Goal: Task Accomplishment & Management: Use online tool/utility

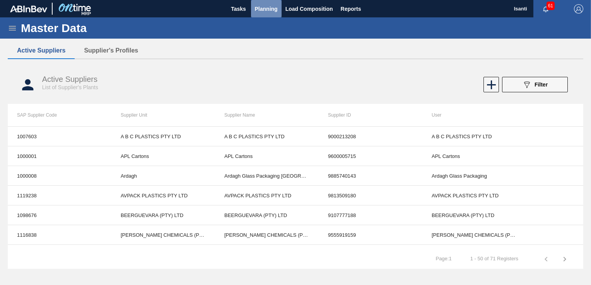
click at [273, 12] on span "Planning" at bounding box center [266, 8] width 23 height 9
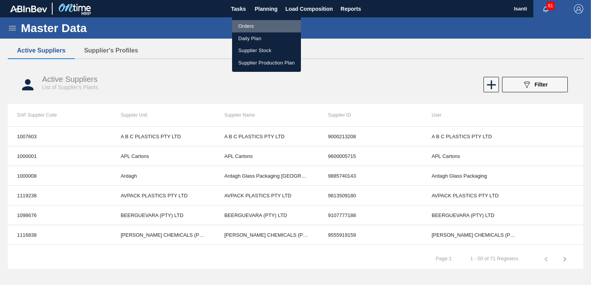
click at [249, 26] on li "Orders" at bounding box center [266, 26] width 69 height 12
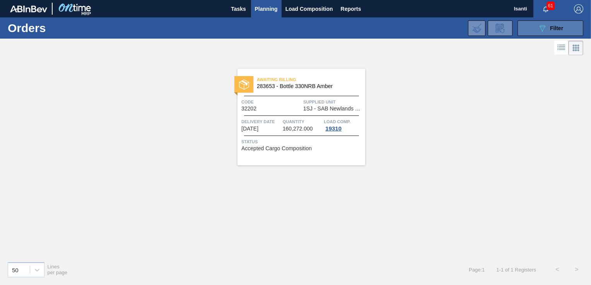
click at [553, 29] on span "Filter" at bounding box center [556, 28] width 13 height 6
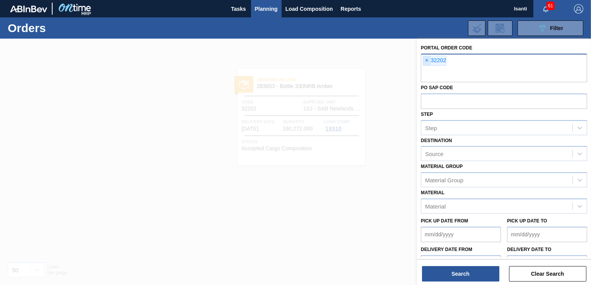
click at [427, 63] on span "×" at bounding box center [426, 60] width 7 height 9
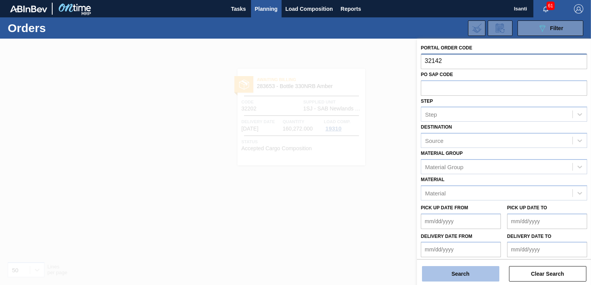
type input "32142"
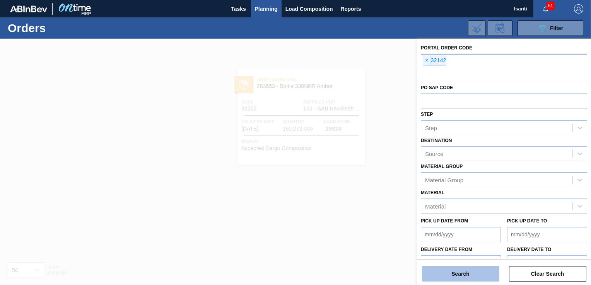
click at [469, 273] on button "Search" at bounding box center [460, 274] width 77 height 15
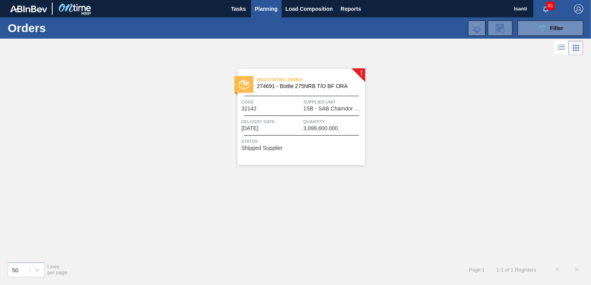
click at [311, 108] on span "1SB - SAB Chamdor Brewery" at bounding box center [333, 109] width 60 height 6
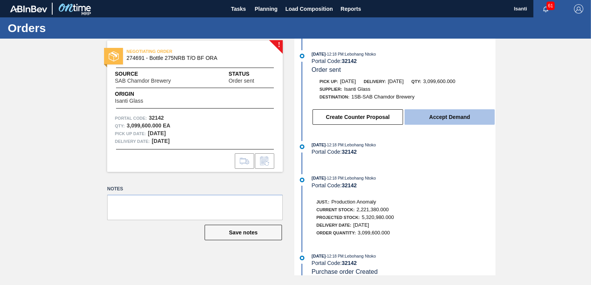
click at [458, 119] on button "Accept Demand" at bounding box center [450, 116] width 90 height 15
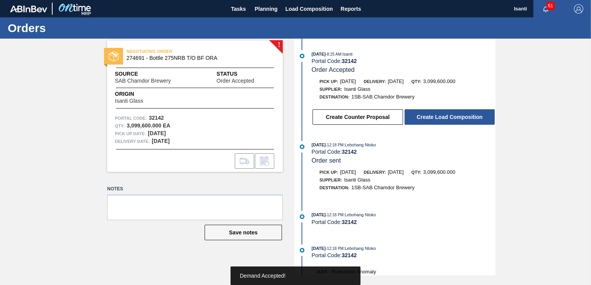
click at [458, 119] on button "Create Load Composition" at bounding box center [450, 116] width 90 height 15
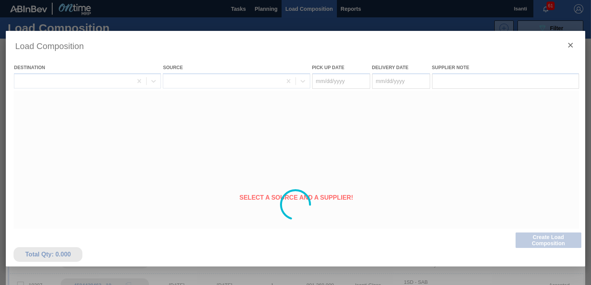
type Date "[DATE]"
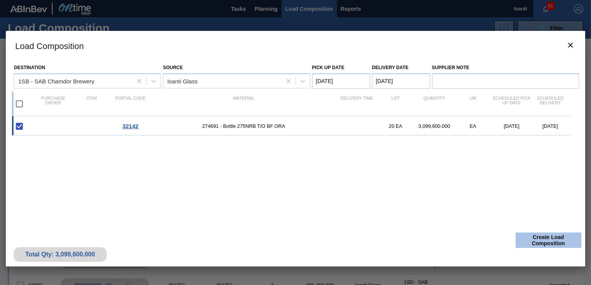
click at [535, 236] on button "Create Load Composition" at bounding box center [549, 240] width 66 height 15
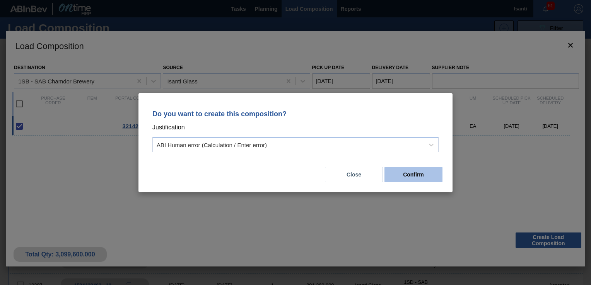
click at [412, 177] on button "Confirm" at bounding box center [413, 174] width 58 height 15
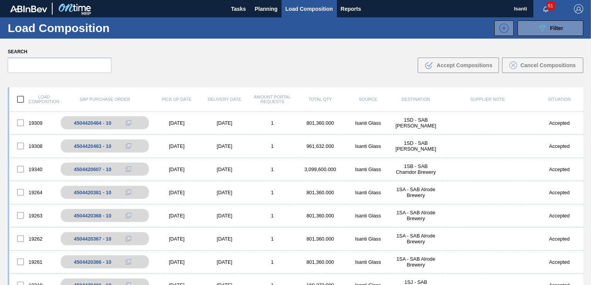
click at [548, 6] on span "61" at bounding box center [551, 6] width 8 height 9
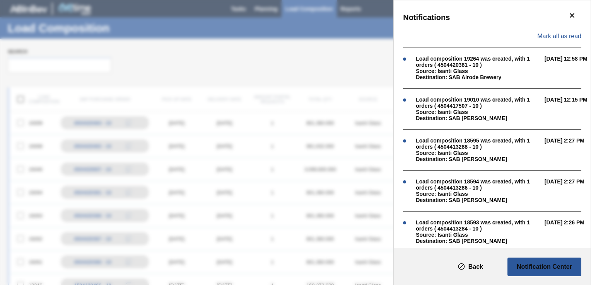
click at [367, 57] on div "Notifications Mark all as read Load composition 19264 was created, with 1 order…" at bounding box center [295, 142] width 591 height 285
click at [571, 16] on icon "botão de ícone" at bounding box center [572, 15] width 5 height 5
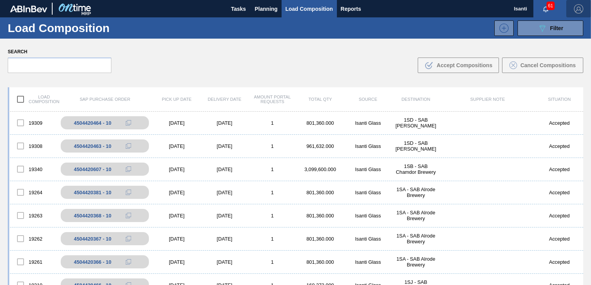
click at [580, 8] on img "button" at bounding box center [578, 8] width 9 height 9
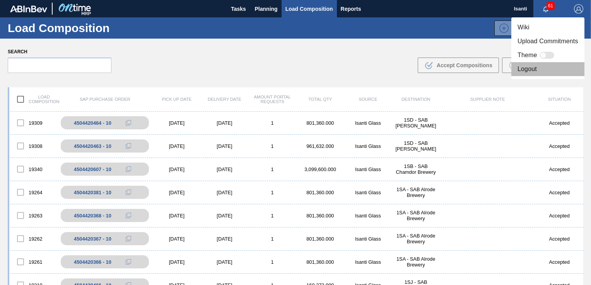
click at [526, 70] on li "Logout" at bounding box center [547, 69] width 73 height 14
